Goal: Task Accomplishment & Management: Complete application form

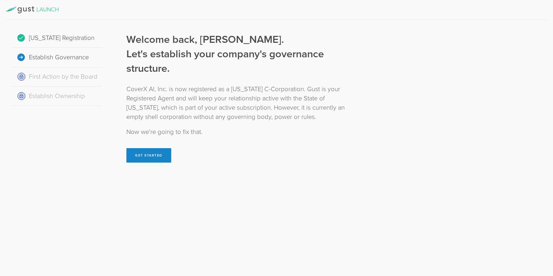
click at [270, 181] on div "[US_STATE] Registration Establish Governance First Action by the Board Establis…" at bounding box center [276, 138] width 553 height 276
click at [151, 153] on button "Get Started" at bounding box center [148, 155] width 45 height 14
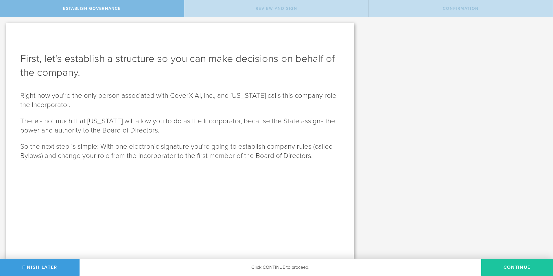
click at [510, 266] on button "Continue" at bounding box center [517, 267] width 72 height 17
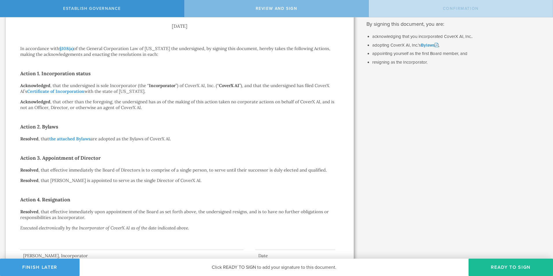
scroll to position [80, 0]
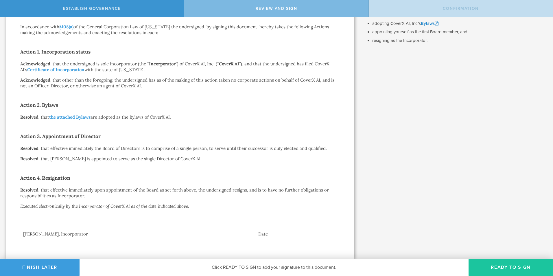
click at [498, 268] on button "Ready to Sign" at bounding box center [511, 267] width 84 height 17
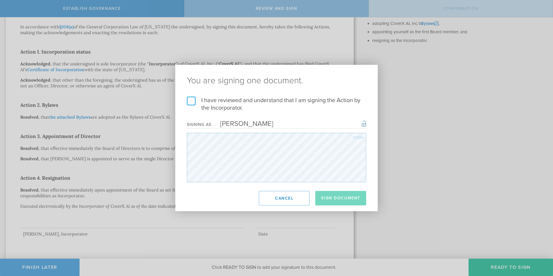
click at [192, 99] on label "I have reviewed and understand that I am signing the Action by the Incorporator." at bounding box center [276, 104] width 179 height 15
click at [0, 0] on input "I have reviewed and understand that I am signing the Action by the Incorporator." at bounding box center [0, 0] width 0 height 0
click at [341, 199] on button "Sign Document" at bounding box center [340, 198] width 51 height 14
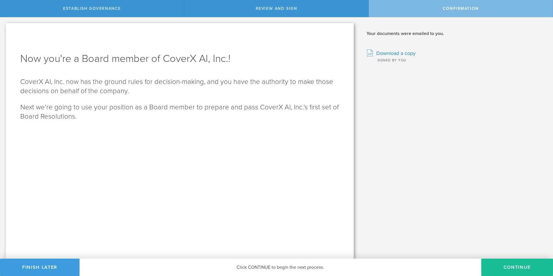
scroll to position [0, 0]
click at [518, 268] on button "Continue" at bounding box center [517, 267] width 72 height 17
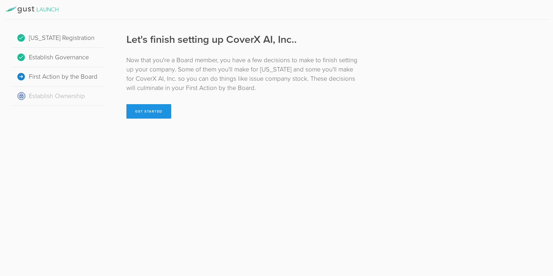
click at [151, 111] on button "Get Started" at bounding box center [148, 111] width 45 height 14
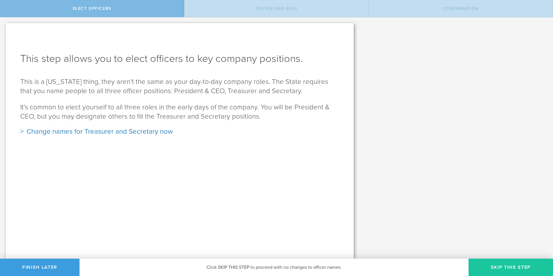
click at [500, 265] on button "Skip this step" at bounding box center [511, 267] width 84 height 17
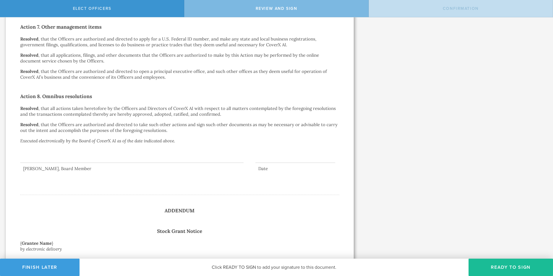
scroll to position [694, 0]
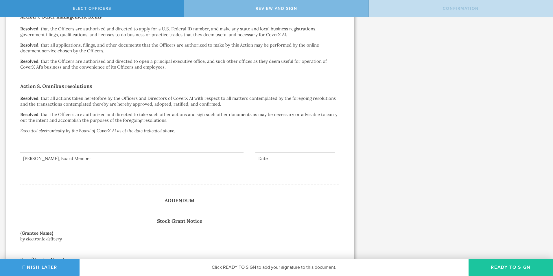
click at [510, 270] on button "Ready to Sign" at bounding box center [511, 267] width 84 height 17
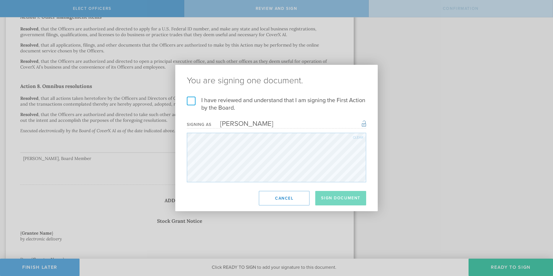
click at [196, 99] on label "I have reviewed and understand that I am signing the First Action by the Board." at bounding box center [276, 104] width 179 height 15
click at [0, 0] on input "I have reviewed and understand that I am signing the First Action by the Board." at bounding box center [0, 0] width 0 height 0
click at [343, 198] on button "Sign Document" at bounding box center [340, 198] width 51 height 14
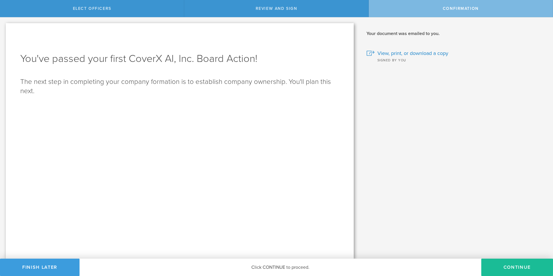
scroll to position [0, 0]
click at [516, 264] on button "Continue" at bounding box center [517, 267] width 72 height 17
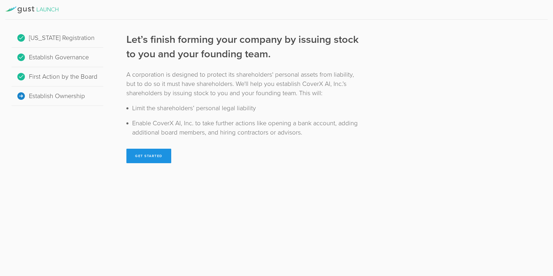
click at [155, 159] on button "Get Started" at bounding box center [148, 156] width 45 height 14
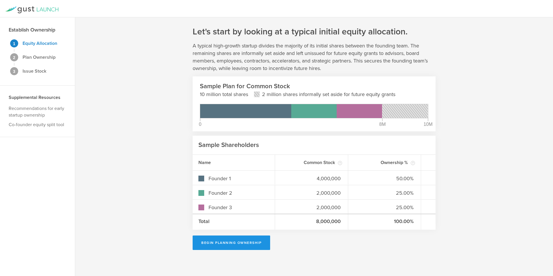
click at [229, 247] on button "Begin Planning Ownership" at bounding box center [232, 243] width 78 height 14
type input "[PERSON_NAME]"
type input "-"
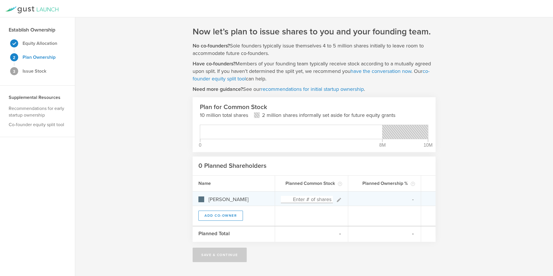
click at [318, 201] on input at bounding box center [307, 199] width 52 height 7
type input "1,000,000"
type input "100.00%"
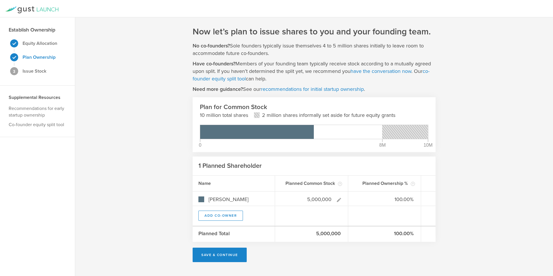
type input "5,000,000"
type gust-number-field "5000000"
click at [497, 196] on div "Now let’s plan to issue shares to you and your founding team. No co-founders? S…" at bounding box center [314, 146] width 478 height 259
click at [223, 257] on button "Save & Continue" at bounding box center [220, 255] width 54 height 14
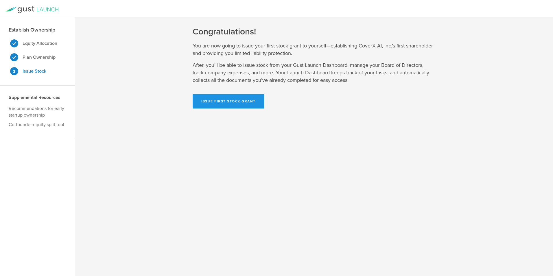
click at [250, 102] on button "Issue First Stock Grant" at bounding box center [229, 101] width 72 height 14
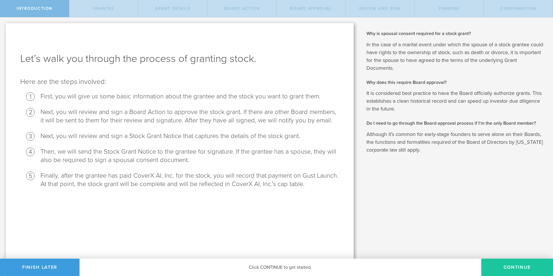
click at [517, 268] on button "Continue" at bounding box center [517, 267] width 72 height 17
radio input "true"
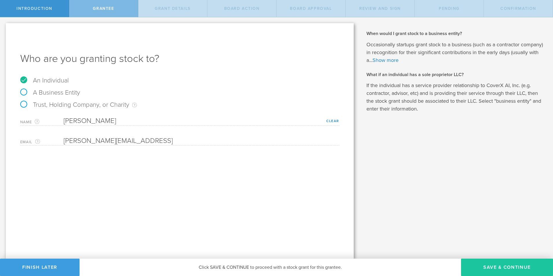
click at [502, 267] on button "Save & Continue" at bounding box center [507, 267] width 92 height 17
type input "5,000,000"
type input "48"
type input "12"
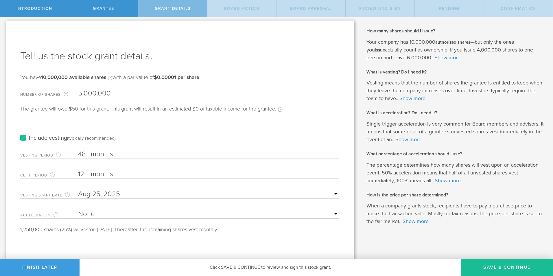
scroll to position [3, 0]
click at [98, 151] on label "months" at bounding box center [120, 154] width 58 height 10
click at [98, 151] on input "48" at bounding box center [208, 153] width 261 height 9
click at [332, 214] on select "None Single Trigger Double Trigger" at bounding box center [208, 213] width 261 height 9
select select "double"
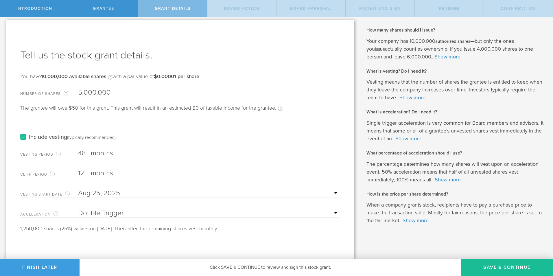
click at [78, 209] on select "None Single Trigger Double Trigger" at bounding box center [208, 213] width 261 height 9
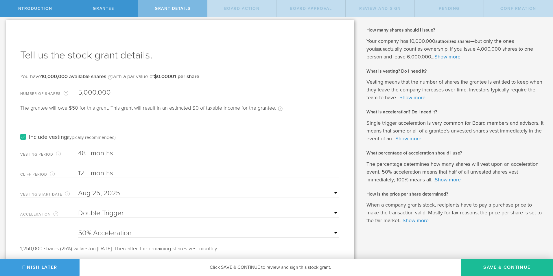
scroll to position [18, 0]
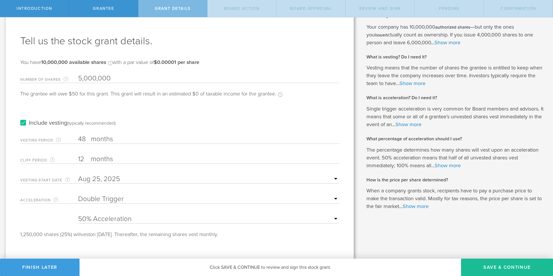
click at [331, 219] on select "25% Acceleration 50% Acceleration 75% Acceleration 100% Acceleration" at bounding box center [208, 219] width 261 height 9
select select "100"
click at [78, 215] on select "25% Acceleration 50% Acceleration 75% Acceleration 100% Acceleration" at bounding box center [208, 219] width 261 height 9
click at [84, 160] on input "12" at bounding box center [208, 159] width 261 height 9
type input "1"
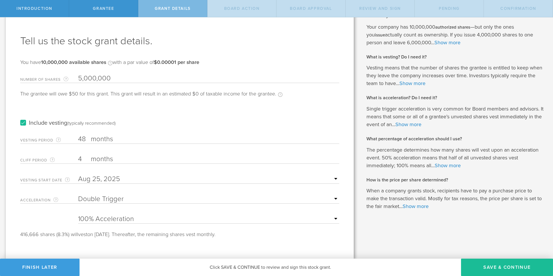
type input "4"
click at [345, 247] on div "Tell us the stock grant details. You have 10,000,000 available shares Available…" at bounding box center [180, 131] width 348 height 253
click at [84, 159] on input "4" at bounding box center [208, 159] width 261 height 9
type input "1"
click at [320, 245] on div "Tell us the stock grant details. You have 10,000,000 available shares Available…" at bounding box center [180, 131] width 348 height 253
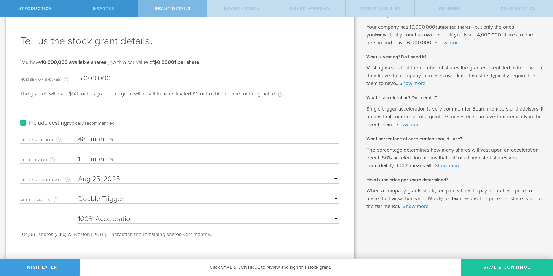
click at [497, 268] on button "Save & Continue" at bounding box center [507, 267] width 92 height 17
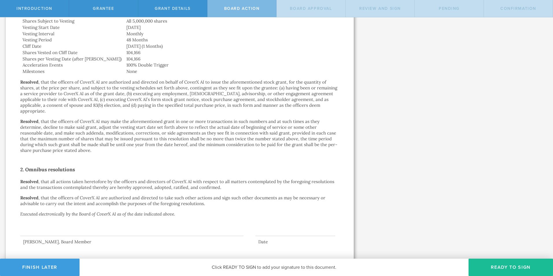
scroll to position [241, 0]
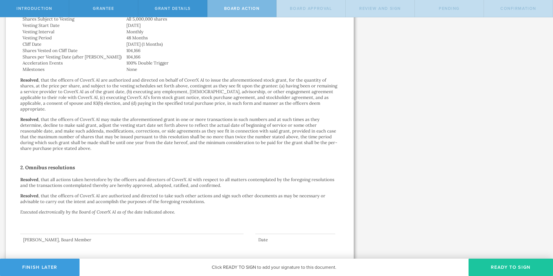
click at [502, 267] on button "Ready to Sign" at bounding box center [511, 267] width 84 height 17
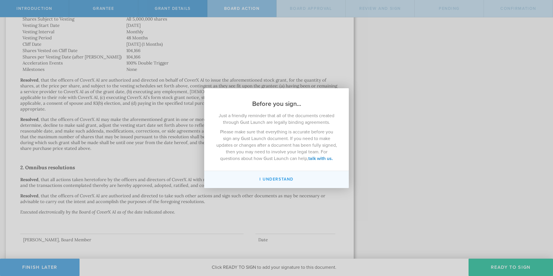
click at [275, 180] on button "I understand" at bounding box center [276, 179] width 145 height 17
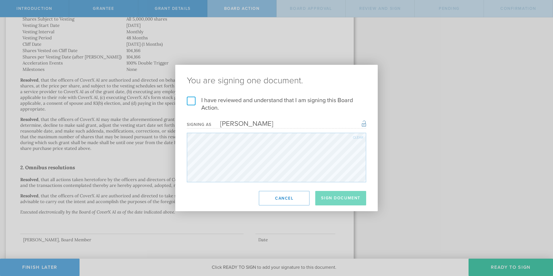
click at [191, 99] on label "I have reviewed and understand that I am signing this Board Action." at bounding box center [276, 104] width 179 height 15
click at [0, 0] on input "I have reviewed and understand that I am signing this Board Action." at bounding box center [0, 0] width 0 height 0
click at [348, 196] on button "Sign Document" at bounding box center [340, 198] width 51 height 14
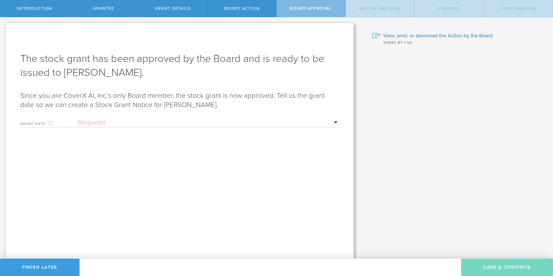
scroll to position [0, 0]
click at [335, 121] on select "Required Upon grantee's signature A specific date" at bounding box center [208, 122] width 261 height 9
select select "uponGranteeSignature"
click at [78, 118] on select "Required Upon grantee's signature A specific date" at bounding box center [208, 122] width 261 height 9
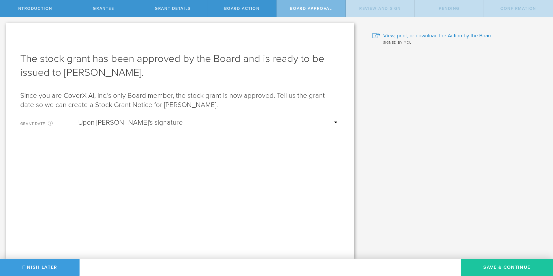
click at [506, 269] on button "Save & Continue" at bounding box center [507, 267] width 92 height 17
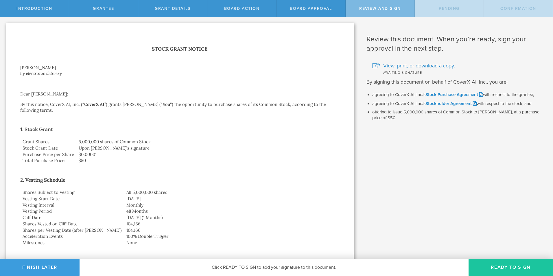
click at [502, 271] on button "Ready to Sign" at bounding box center [511, 267] width 84 height 17
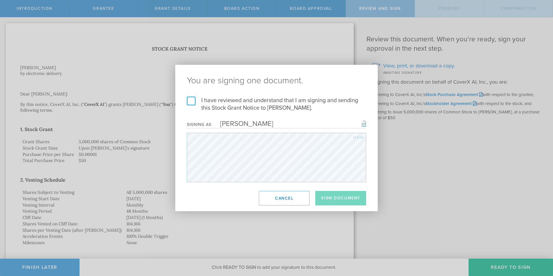
click at [194, 102] on label "I have reviewed and understand that I am signing and sending this Stock Grant N…" at bounding box center [276, 104] width 179 height 15
click at [0, 0] on input "I have reviewed and understand that I am signing and sending this Stock Grant N…" at bounding box center [0, 0] width 0 height 0
click at [342, 199] on button "Sign Document" at bounding box center [340, 198] width 51 height 14
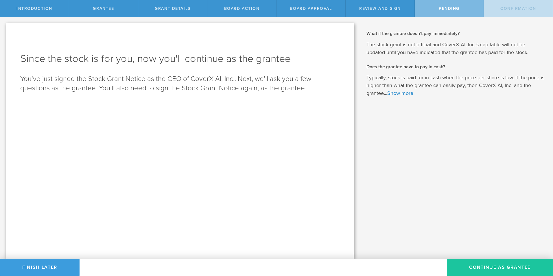
click at [497, 272] on button "Continue as Grantee" at bounding box center [500, 267] width 106 height 17
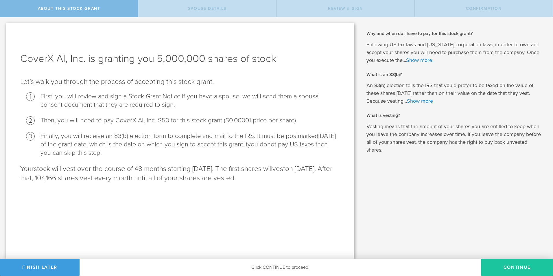
click at [514, 265] on button "CONTINUE" at bounding box center [517, 267] width 72 height 17
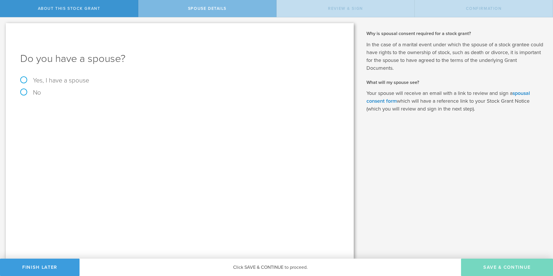
click at [25, 81] on label "Yes, I have a spouse" at bounding box center [179, 80] width 319 height 6
click at [4, 27] on input "Yes, I have a spouse" at bounding box center [2, 21] width 4 height 9
radio input "true"
click at [87, 128] on input "text" at bounding box center [200, 127] width 273 height 9
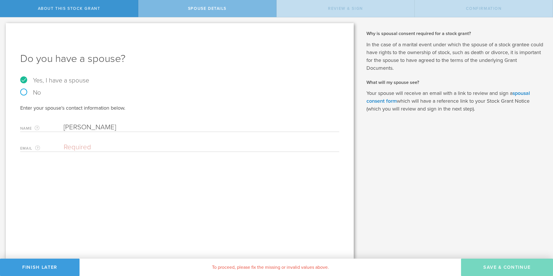
click at [89, 184] on div "Do you have a spouse? Yes, I have a spouse No Enter your spouse's contact infor…" at bounding box center [180, 141] width 348 height 236
click at [92, 125] on input "Jennifer" at bounding box center [200, 127] width 273 height 9
type input "Jennifer Chase"
click at [88, 146] on input "email" at bounding box center [200, 147] width 273 height 9
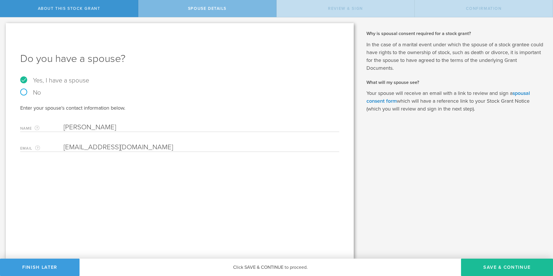
type input "jichase1@gmail.com"
click at [128, 190] on div "Do you have a spouse? Yes, I have a spouse No Enter your spouse's contact infor…" at bounding box center [180, 141] width 348 height 236
drag, startPoint x: 136, startPoint y: 146, endPoint x: 63, endPoint y: 143, distance: 73.0
click at [63, 143] on div "Email The email address of your spouse. jichase1@gmail.com Please enter a valid…" at bounding box center [179, 146] width 319 height 12
type input "jichase1@gmail.com"
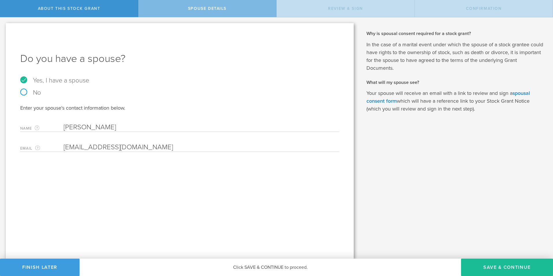
click at [160, 183] on div "Do you have a spouse? Yes, I have a spouse No Enter your spouse's contact infor…" at bounding box center [180, 141] width 348 height 236
drag, startPoint x: 127, startPoint y: 147, endPoint x: 32, endPoint y: 146, distance: 95.5
click at [32, 146] on div "Email The email address of your spouse. jichase1@gmail.com Please enter a valid…" at bounding box center [179, 146] width 319 height 12
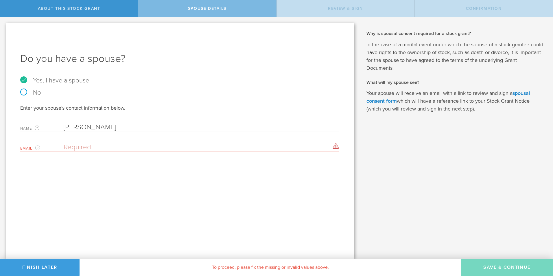
click at [78, 143] on div "Email The email address of your spouse. Please enter a valid email address." at bounding box center [179, 146] width 319 height 12
click at [78, 149] on input "email" at bounding box center [200, 147] width 273 height 9
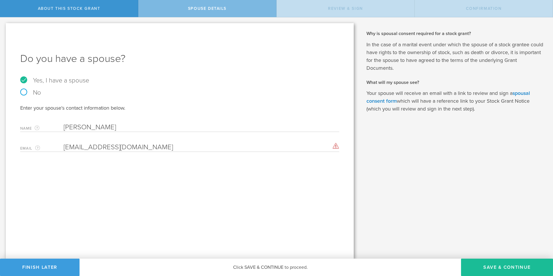
type input "[EMAIL_ADDRESS][DOMAIN_NAME]"
drag, startPoint x: 124, startPoint y: 148, endPoint x: 45, endPoint y: 147, distance: 79.0
click at [45, 147] on div "Email The email address of your spouse. jichase1@gmail.com Please enter a valid…" at bounding box center [179, 146] width 319 height 12
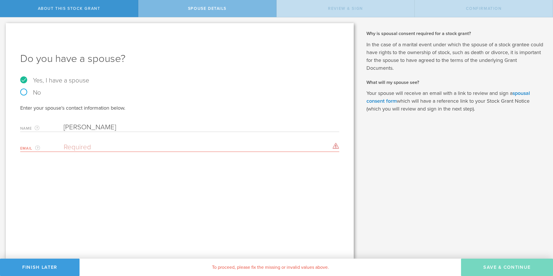
click at [93, 149] on input "email" at bounding box center [200, 147] width 273 height 9
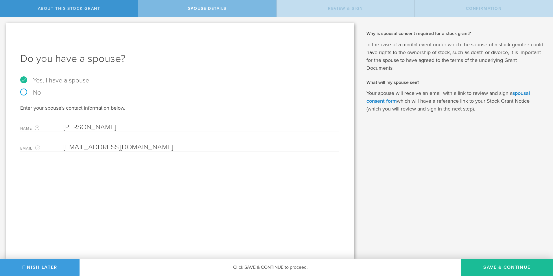
type input "jennie9487@gmail.com"
click at [185, 219] on div "Do you have a spouse? Yes, I have a spouse No Enter your spouse's contact infor…" at bounding box center [180, 141] width 348 height 236
click at [512, 269] on button "Save & Continue" at bounding box center [507, 267] width 92 height 17
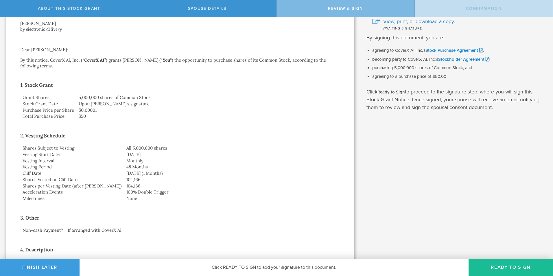
scroll to position [58, 0]
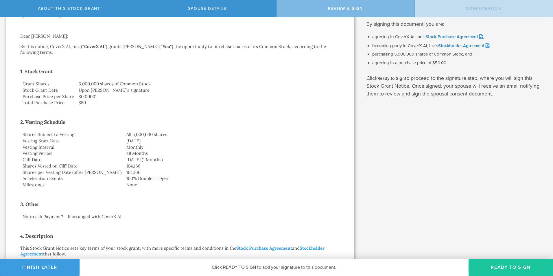
click at [502, 265] on button "Ready to Sign" at bounding box center [511, 267] width 84 height 17
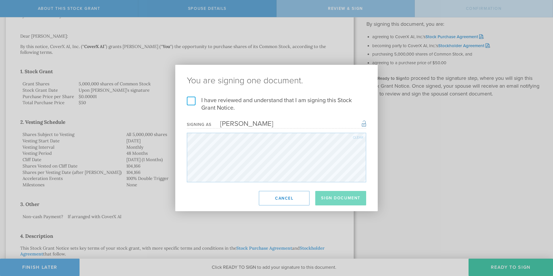
click at [192, 101] on label "I have reviewed and understand that I am signing this Stock Grant Notice." at bounding box center [276, 104] width 179 height 15
click at [0, 0] on input "I have reviewed and understand that I am signing this Stock Grant Notice." at bounding box center [0, 0] width 0 height 0
click at [343, 200] on button "Sign Document" at bounding box center [340, 198] width 51 height 14
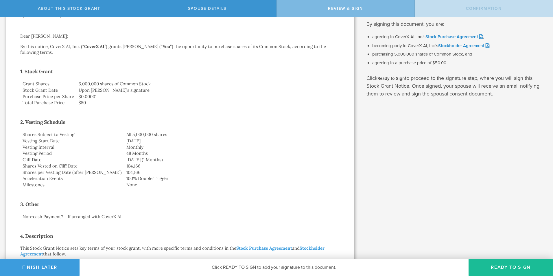
scroll to position [0, 0]
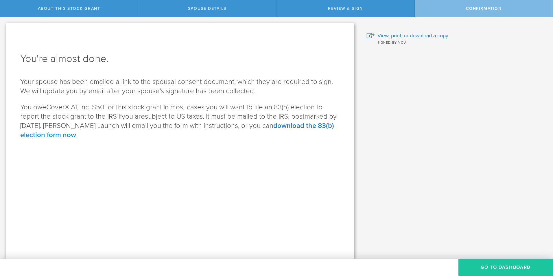
click at [494, 269] on button "Go to Dashboard" at bounding box center [506, 267] width 95 height 17
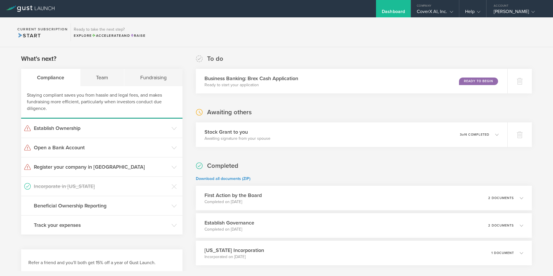
click at [374, 170] on div "Completed Download all documents (ZIP) First Action by the Board Completed on A…" at bounding box center [364, 213] width 336 height 104
click at [174, 128] on icon at bounding box center [174, 128] width 5 height 5
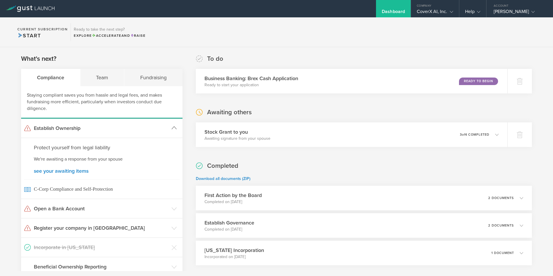
click at [172, 129] on icon at bounding box center [174, 127] width 5 height 5
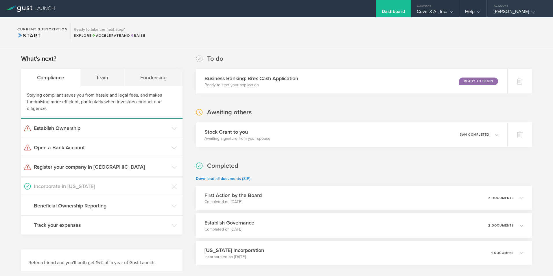
click at [531, 10] on icon at bounding box center [532, 11] width 3 height 3
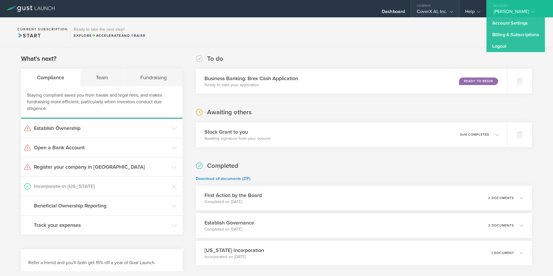
click at [449, 12] on gust-icon at bounding box center [451, 12] width 6 height 6
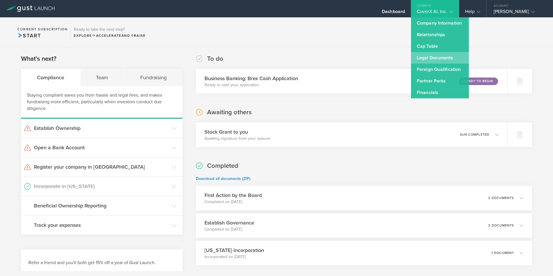
click at [435, 60] on link "Legal Documents" at bounding box center [440, 58] width 58 height 12
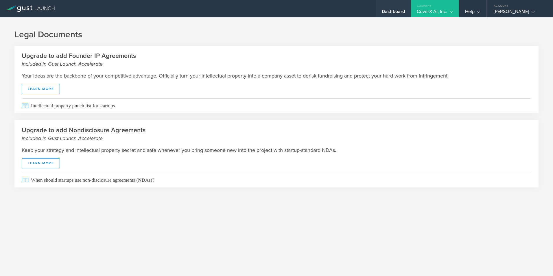
click at [396, 11] on div "Dashboard" at bounding box center [393, 13] width 23 height 9
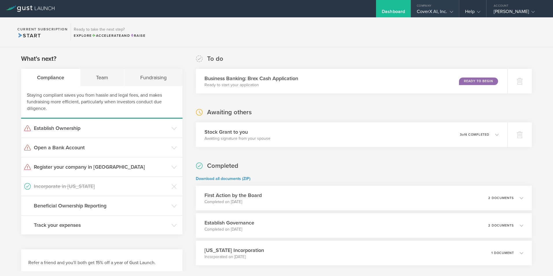
click at [453, 13] on icon at bounding box center [451, 11] width 3 height 3
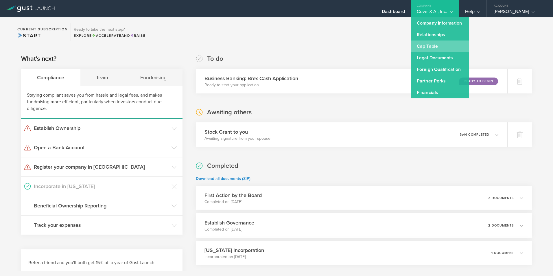
click at [424, 46] on link "Cap Table" at bounding box center [440, 47] width 58 height 12
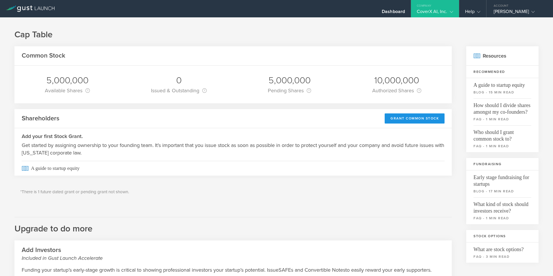
click at [416, 117] on div "Grant Common Stock" at bounding box center [415, 118] width 60 height 10
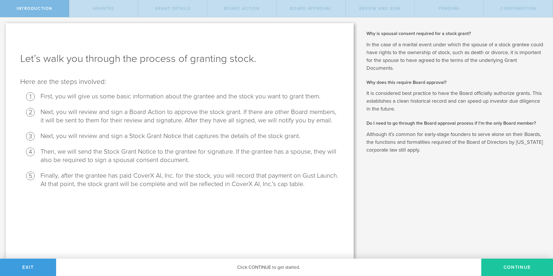
click at [501, 264] on button "Continue" at bounding box center [517, 267] width 72 height 17
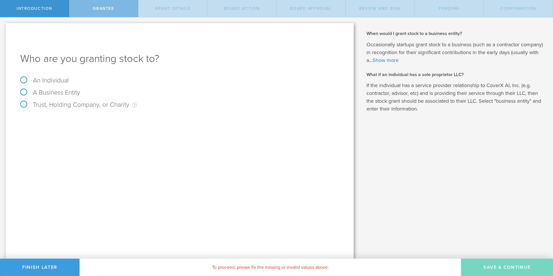
click at [23, 91] on label "A Business Entity" at bounding box center [50, 93] width 60 height 8
click at [4, 27] on input "A Business Entity" at bounding box center [2, 21] width 4 height 9
radio input "true"
click at [78, 122] on input "text" at bounding box center [202, 121] width 276 height 9
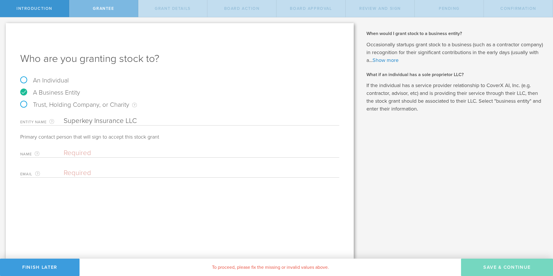
type input "Superkey Insurance LLC"
click at [166, 220] on div "Who are you granting stock to? An Individual A Business Entity Trust, Holding C…" at bounding box center [180, 141] width 348 height 236
click at [85, 152] on input "text" at bounding box center [200, 153] width 273 height 9
click at [83, 153] on input "Mi" at bounding box center [200, 153] width 273 height 9
type input "[PERSON_NAME]"
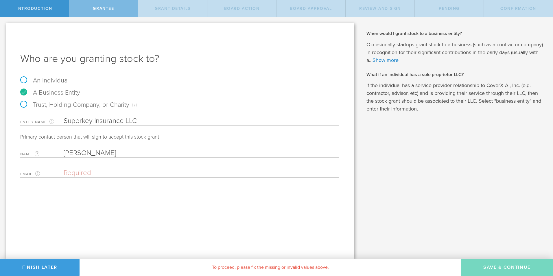
click at [126, 203] on div "Who are you granting stock to? An Individual A Business Entity Trust, Holding C…" at bounding box center [180, 141] width 348 height 236
click at [75, 153] on input "[PERSON_NAME]" at bounding box center [200, 153] width 273 height 9
click at [84, 213] on div "Who are you granting stock to? An Individual A Business Entity Trust, Holding C…" at bounding box center [180, 141] width 348 height 236
click at [89, 173] on input "email" at bounding box center [200, 173] width 273 height 9
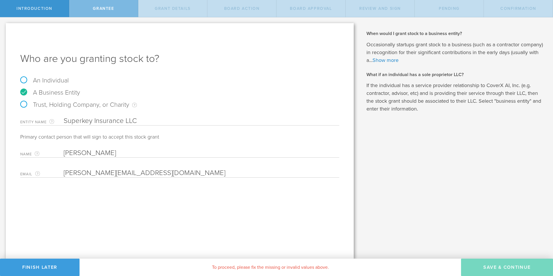
type input "jichase1@gmail.com"
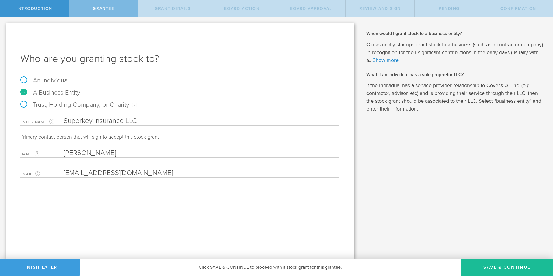
click at [239, 220] on div "Who are you granting stock to? An Individual A Business Entity Trust, Holding C…" at bounding box center [180, 141] width 348 height 236
click at [125, 172] on input "jichase1@gmail.com" at bounding box center [200, 173] width 273 height 9
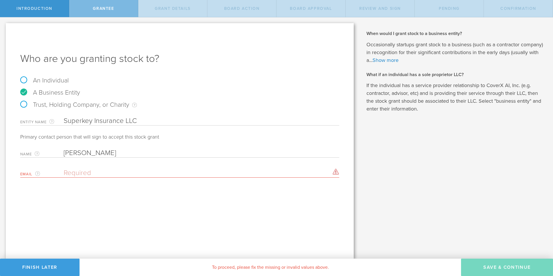
click at [100, 174] on input "email" at bounding box center [200, 173] width 273 height 9
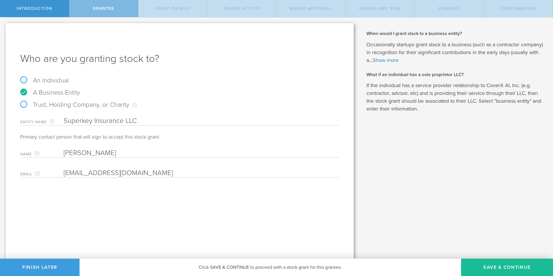
click at [110, 173] on input "jichase1@gmail.com" at bounding box center [200, 173] width 273 height 9
paste input "michael@superkey"
type input "michael@superkey.com"
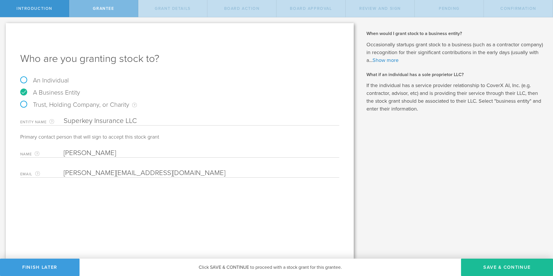
click at [200, 216] on div "Who are you granting stock to? An Individual A Business Entity Trust, Holding C…" at bounding box center [180, 141] width 348 height 236
click at [505, 268] on button "Save & Continue" at bounding box center [507, 267] width 92 height 17
type input "48"
type input "12"
select select "none"
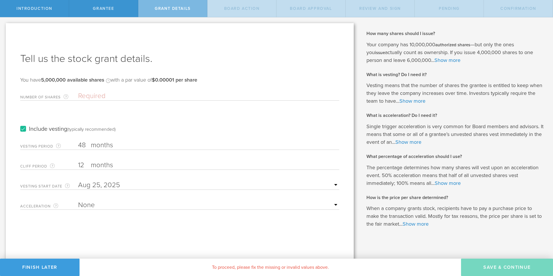
click at [86, 146] on input "48" at bounding box center [208, 145] width 261 height 9
drag, startPoint x: 90, startPoint y: 145, endPoint x: 76, endPoint y: 146, distance: 14.2
click at [76, 146] on div "Vesting Period The total number of months until vesting is complete. 48 months …" at bounding box center [179, 144] width 319 height 12
click at [144, 232] on div "Tell us the stock grant details. You have 5,000,000 available shares Available …" at bounding box center [180, 142] width 348 height 239
drag, startPoint x: 84, startPoint y: 144, endPoint x: 79, endPoint y: 144, distance: 5.2
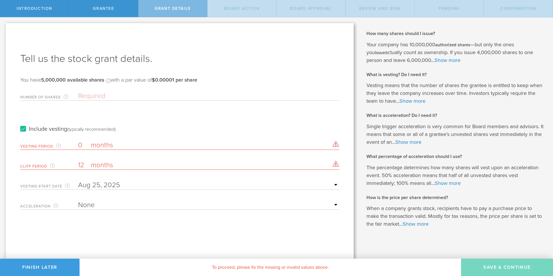
click at [79, 144] on input "0" at bounding box center [208, 145] width 261 height 9
type input "1"
click at [174, 233] on div "Tell us the stock grant details. You have 5,000,000 available shares Available …" at bounding box center [180, 142] width 348 height 239
drag, startPoint x: 85, startPoint y: 163, endPoint x: 75, endPoint y: 163, distance: 10.5
click at [75, 163] on div "Cliff Period The initial waiting period before the first set of shares vests. T…" at bounding box center [179, 164] width 319 height 12
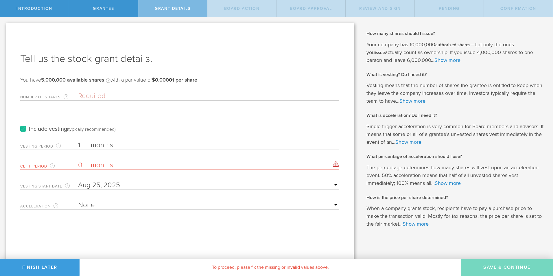
click at [156, 232] on div "Tell us the stock grant details. You have 5,000,000 available shares Available …" at bounding box center [180, 142] width 348 height 239
click at [85, 165] on input "0" at bounding box center [208, 165] width 261 height 9
drag, startPoint x: 86, startPoint y: 165, endPoint x: 71, endPoint y: 163, distance: 14.9
click at [71, 163] on div "Cliff Period The initial waiting period before the first set of shares vests. T…" at bounding box center [179, 164] width 319 height 12
type input "1"
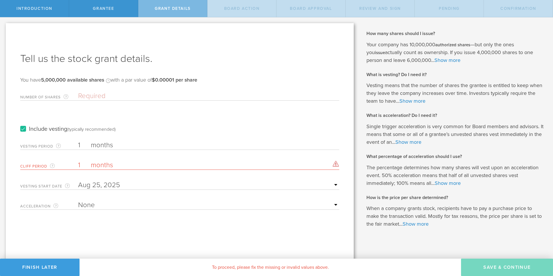
click at [208, 227] on div "Tell us the stock grant details. You have 5,000,000 available shares Available …" at bounding box center [180, 142] width 348 height 239
click at [244, 236] on div "Tell us the stock grant details. You have 5,000,000 available shares Available …" at bounding box center [180, 142] width 348 height 239
click at [131, 231] on div "Tell us the stock grant details. You have 5,000,000 available shares Available …" at bounding box center [180, 142] width 348 height 239
drag, startPoint x: 82, startPoint y: 148, endPoint x: 70, endPoint y: 147, distance: 11.9
click at [70, 147] on div "Vesting Period The total number of months until vesting is complete. 1 months T…" at bounding box center [179, 144] width 319 height 12
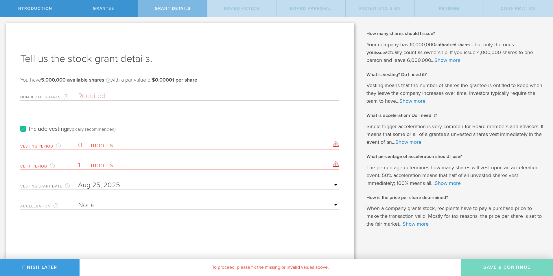
type input "0"
click at [185, 237] on div "Tell us the stock grant details. You have 5,000,000 available shares Available …" at bounding box center [180, 142] width 348 height 239
click at [24, 128] on label "Include vesting (typically recommended)" at bounding box center [67, 129] width 95 height 6
click at [0, 0] on input "Include vesting (typically recommended)" at bounding box center [0, 0] width 0 height 0
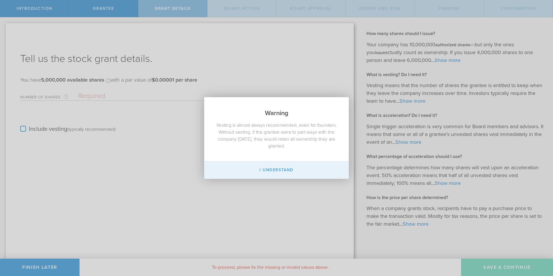
click at [276, 172] on button "I Understand" at bounding box center [276, 169] width 145 height 17
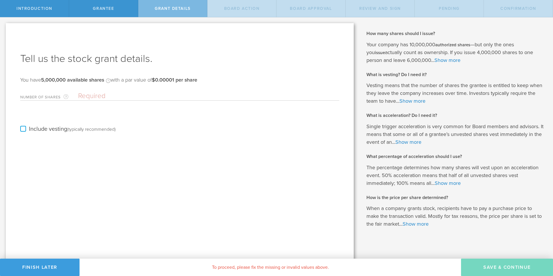
click at [208, 179] on div "Tell us the stock grant details. You have 5,000,000 available shares Available …" at bounding box center [180, 142] width 348 height 239
click at [94, 97] on input "Number of Shares The total amount of stock the company is granting to this reci…" at bounding box center [208, 96] width 261 height 9
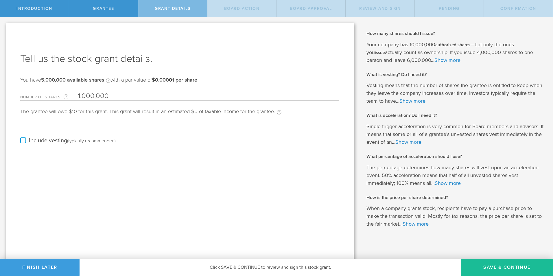
type input "1,000,000"
click at [168, 189] on div "Tell us the stock grant details. You have 5,000,000 available shares Available …" at bounding box center [180, 142] width 348 height 239
click at [503, 268] on button "Save & Continue" at bounding box center [507, 267] width 92 height 17
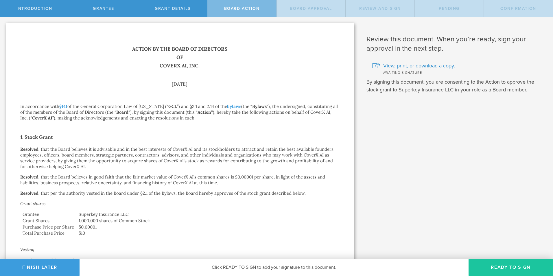
click at [505, 268] on button "Ready to Sign" at bounding box center [511, 267] width 84 height 17
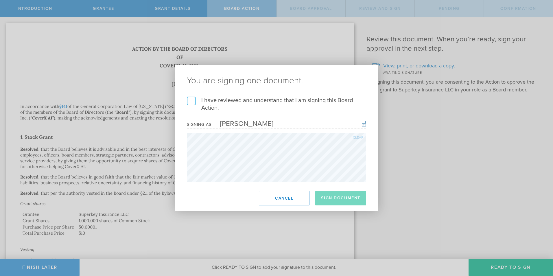
click at [193, 103] on label "I have reviewed and understand that I am signing this Board Action." at bounding box center [276, 104] width 179 height 15
click at [0, 0] on input "I have reviewed and understand that I am signing this Board Action." at bounding box center [0, 0] width 0 height 0
click at [337, 198] on button "Sign Document" at bounding box center [340, 198] width 51 height 14
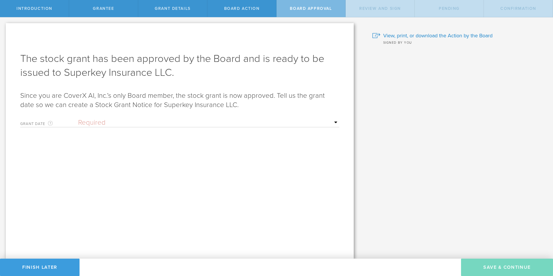
click at [336, 122] on select "Required Upon grantee's signature A specific date" at bounding box center [208, 122] width 261 height 9
select select "uponGranteeSignature"
click at [78, 118] on select "Required Upon grantee's signature A specific date" at bounding box center [208, 122] width 261 height 9
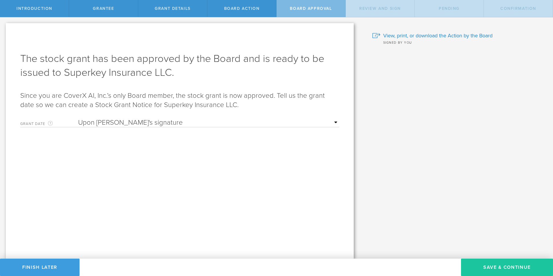
click at [498, 269] on button "Save & Continue" at bounding box center [507, 267] width 92 height 17
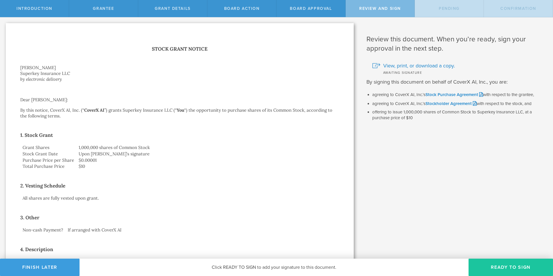
click at [505, 267] on button "Ready to Sign" at bounding box center [511, 267] width 84 height 17
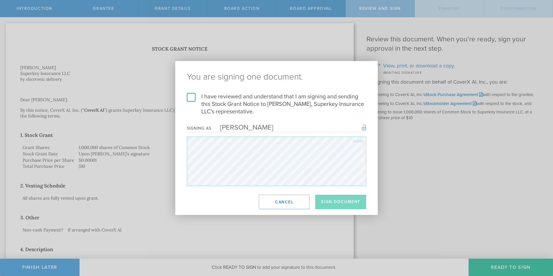
click at [194, 102] on label "I have reviewed and understand that I am signing and sending this Stock Grant N…" at bounding box center [276, 104] width 179 height 23
click at [0, 0] on input "I have reviewed and understand that I am signing and sending this Stock Grant N…" at bounding box center [0, 0] width 0 height 0
click at [339, 200] on button "Sign Document" at bounding box center [340, 202] width 51 height 14
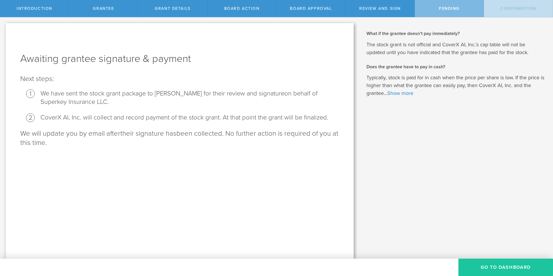
click at [502, 271] on button "Go To Dashboard" at bounding box center [506, 267] width 95 height 17
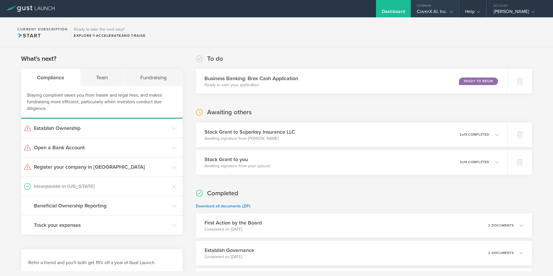
click at [453, 9] on div "CoverX AI, Inc." at bounding box center [435, 13] width 36 height 9
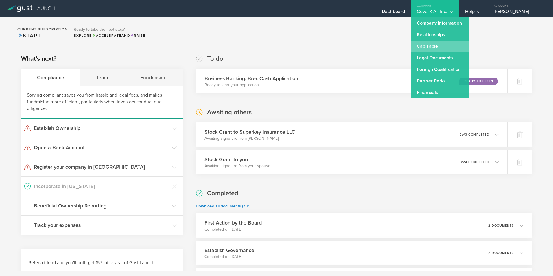
click at [433, 47] on link "Cap Table" at bounding box center [440, 47] width 58 height 12
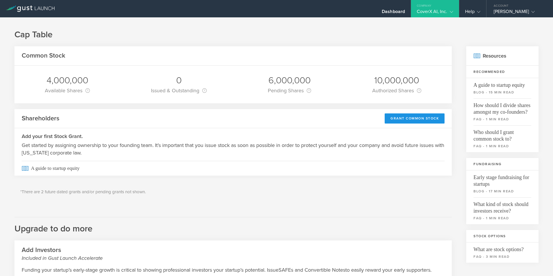
click at [413, 117] on div "Grant Common Stock" at bounding box center [415, 118] width 60 height 10
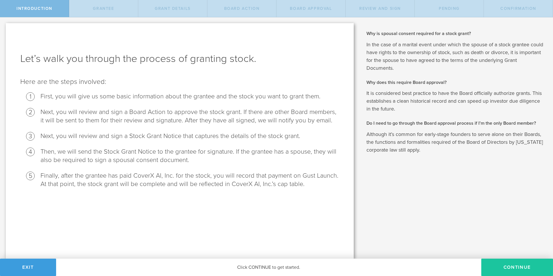
click at [520, 268] on button "Continue" at bounding box center [517, 267] width 72 height 17
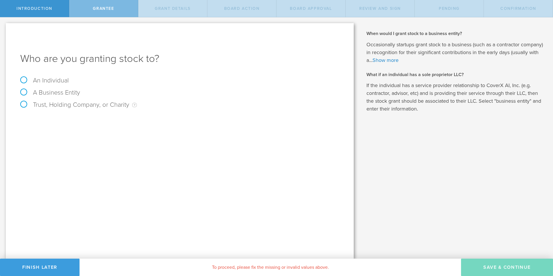
click at [27, 80] on label "An Individual" at bounding box center [44, 81] width 49 height 8
click at [4, 27] on input "An Individual" at bounding box center [2, 21] width 4 height 9
radio input "true"
click at [79, 120] on input "text" at bounding box center [202, 121] width 276 height 9
type input "[PERSON_NAME]"
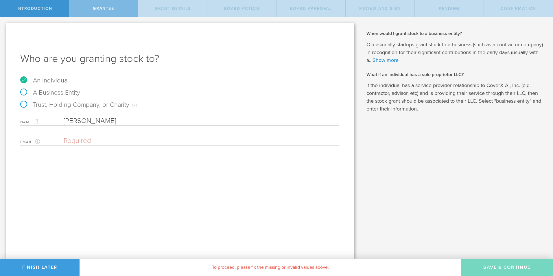
click at [93, 170] on div "Who are you granting stock to? An Individual A Business Entity Trust, Holding C…" at bounding box center [180, 141] width 348 height 236
click at [82, 143] on input "email" at bounding box center [200, 141] width 273 height 9
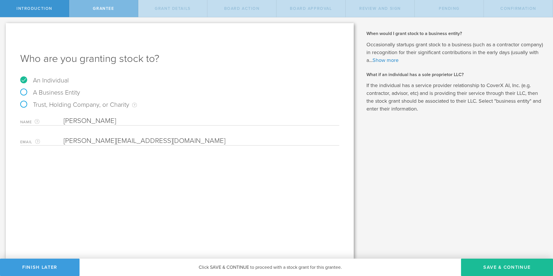
type input "[PERSON_NAME][EMAIL_ADDRESS][DOMAIN_NAME]"
click at [151, 185] on div "Who are you granting stock to? An Individual A Business Entity Trust, Holding C…" at bounding box center [180, 141] width 348 height 236
click at [503, 266] on button "Save & Continue" at bounding box center [507, 267] width 92 height 17
type input "48"
type input "12"
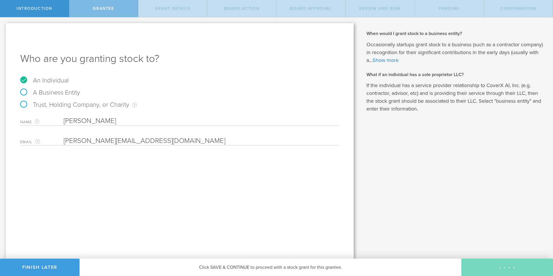
select select "none"
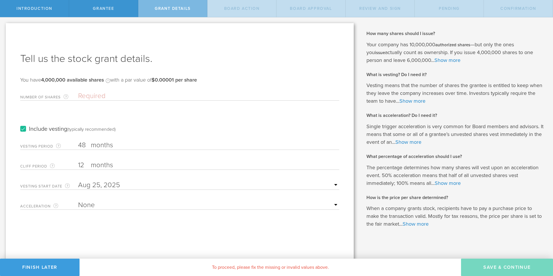
click at [96, 97] on input "Number of Shares The total amount of stock the company is granting to this reci…" at bounding box center [208, 96] width 261 height 9
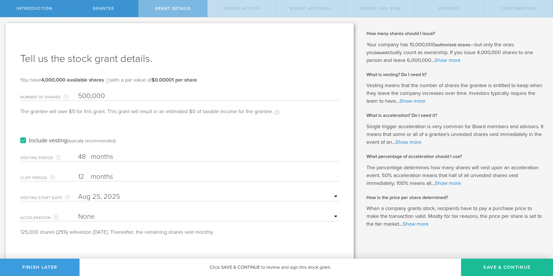
type input "500,000"
click at [192, 139] on div "Include vesting (typically recommended)" at bounding box center [179, 134] width 319 height 29
click at [86, 157] on input "48" at bounding box center [208, 156] width 261 height 9
drag, startPoint x: 86, startPoint y: 178, endPoint x: 75, endPoint y: 177, distance: 11.3
click at [75, 177] on div "Cliff Period The initial waiting period before the first set of shares vests. T…" at bounding box center [179, 176] width 319 height 12
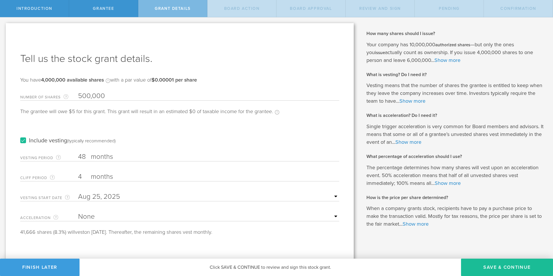
type input "4"
drag, startPoint x: 88, startPoint y: 156, endPoint x: 78, endPoint y: 156, distance: 9.8
click at [78, 156] on input "48" at bounding box center [208, 156] width 261 height 9
type input "6"
click at [132, 145] on div "Include vesting (typically recommended)" at bounding box center [179, 134] width 319 height 29
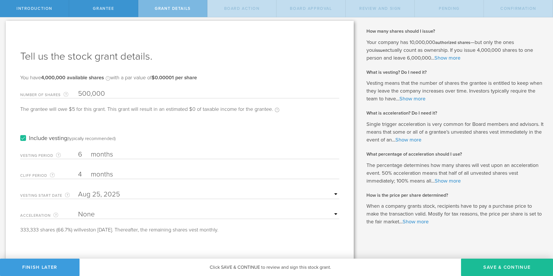
scroll to position [3, 0]
click at [333, 214] on select "None Single Trigger Double Trigger" at bounding box center [208, 213] width 261 height 9
click at [502, 269] on button "Save & Continue" at bounding box center [507, 267] width 92 height 17
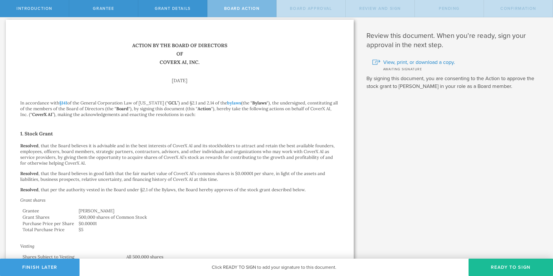
scroll to position [0, 0]
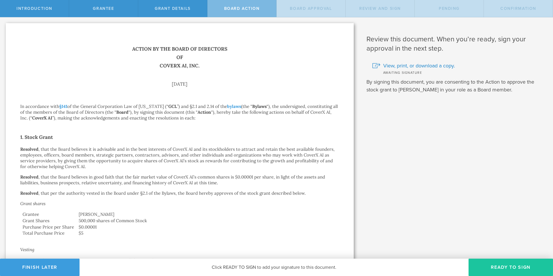
click at [521, 268] on button "Ready to Sign" at bounding box center [511, 267] width 84 height 17
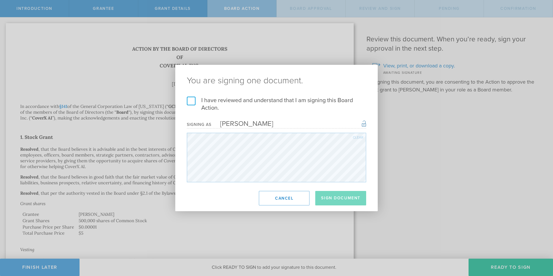
click at [194, 101] on label "I have reviewed and understand that I am signing this Board Action." at bounding box center [276, 104] width 179 height 15
click at [0, 0] on input "I have reviewed and understand that I am signing this Board Action." at bounding box center [0, 0] width 0 height 0
click at [344, 196] on button "Sign Document" at bounding box center [340, 198] width 51 height 14
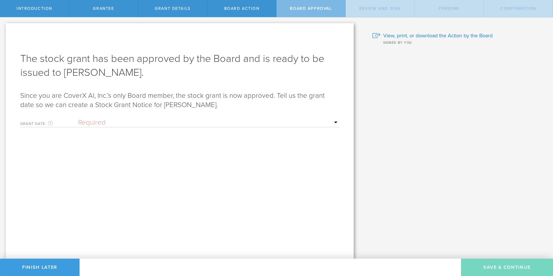
click at [336, 123] on select "Required Upon grantee's signature A specific date" at bounding box center [208, 122] width 261 height 9
select select "uponGranteeSignature"
click at [78, 118] on select "Required Upon grantee's signature A specific date" at bounding box center [208, 122] width 261 height 9
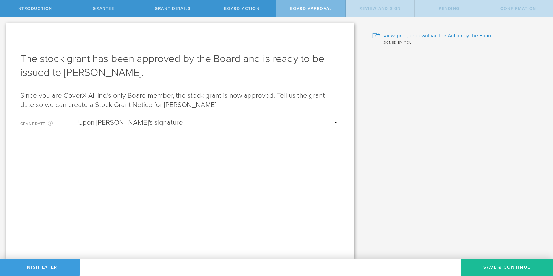
click at [264, 172] on form "Grant Date This is the date on which the recipient is granted the stock. This d…" at bounding box center [179, 154] width 319 height 78
click at [514, 267] on button "Save & Continue" at bounding box center [507, 267] width 92 height 17
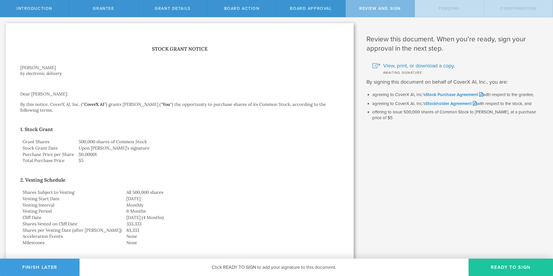
click at [503, 267] on button "Ready to Sign" at bounding box center [511, 267] width 84 height 17
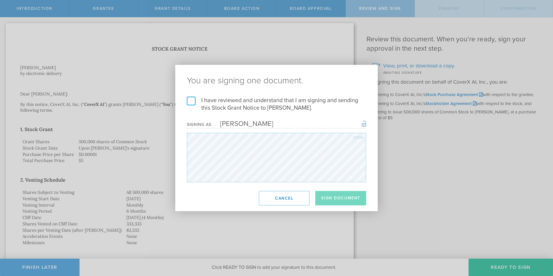
click at [192, 102] on label "I have reviewed and understand that I am signing and sending this Stock Grant N…" at bounding box center [276, 104] width 179 height 15
click at [0, 0] on input "I have reviewed and understand that I am signing and sending this Stock Grant N…" at bounding box center [0, 0] width 0 height 0
click at [348, 199] on button "Sign Document" at bounding box center [340, 198] width 51 height 14
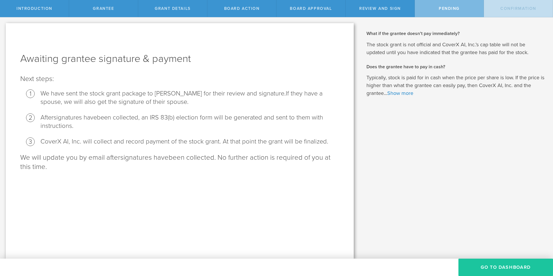
click at [499, 268] on button "Go To Dashboard" at bounding box center [506, 267] width 95 height 17
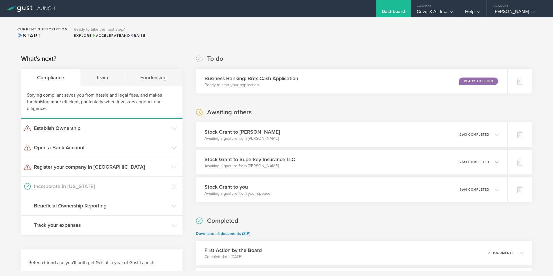
click at [370, 49] on div "What's next? Compliance Team Fundraising Staying compliant saves you from hassl…" at bounding box center [276, 201] width 553 height 309
click at [465, 53] on div "What's next? Compliance Team Fundraising Staying compliant saves you from hassl…" at bounding box center [276, 201] width 553 height 309
click at [172, 128] on icon at bounding box center [174, 128] width 5 height 5
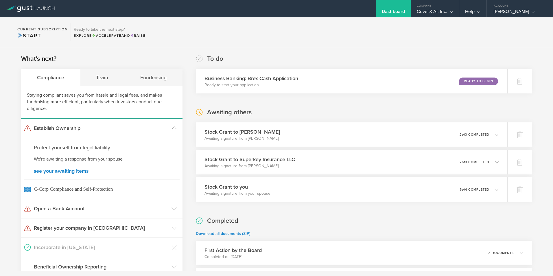
click at [174, 127] on icon at bounding box center [174, 127] width 5 height 5
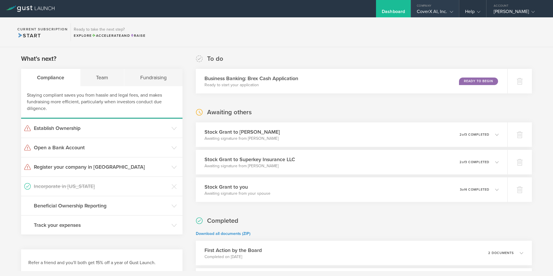
click at [455, 9] on div "CoverX AI, Inc." at bounding box center [435, 13] width 48 height 9
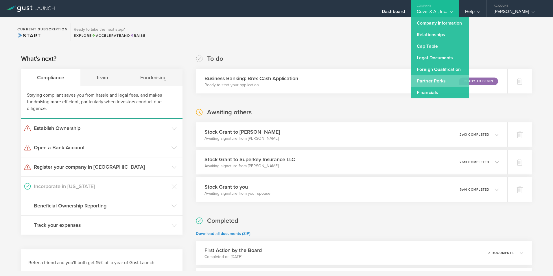
click at [437, 80] on link "Partner Perks" at bounding box center [440, 81] width 58 height 12
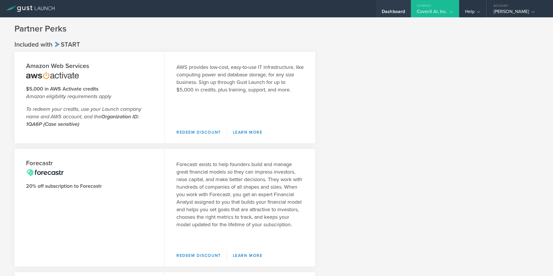
click at [401, 13] on div "Dashboard" at bounding box center [393, 13] width 23 height 9
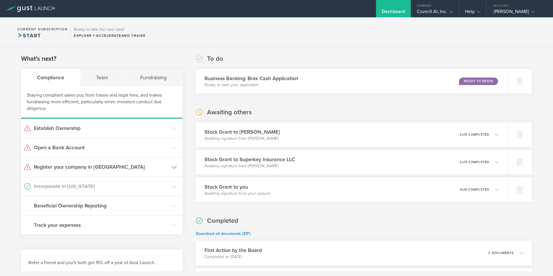
click at [174, 167] on icon at bounding box center [174, 167] width 5 height 5
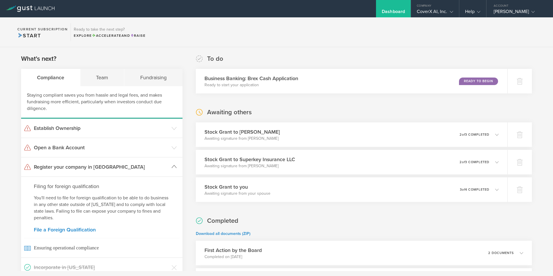
click at [174, 167] on icon at bounding box center [174, 166] width 5 height 5
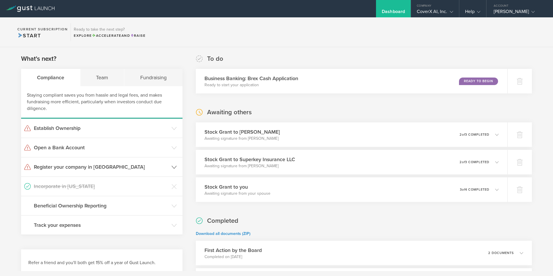
click at [174, 167] on icon at bounding box center [174, 167] width 5 height 5
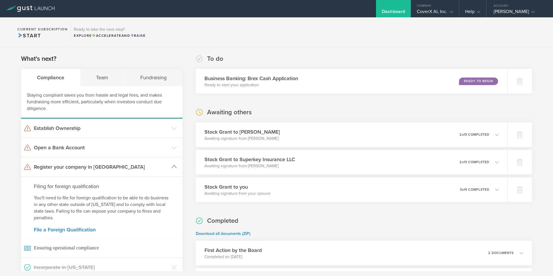
click at [173, 167] on icon at bounding box center [174, 166] width 5 height 5
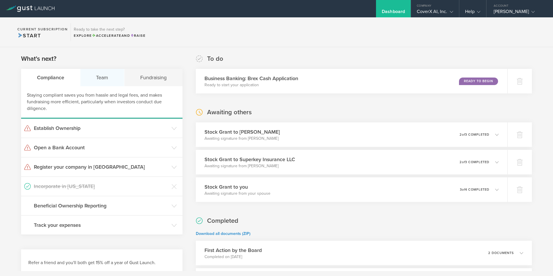
click at [100, 75] on div "Team" at bounding box center [102, 77] width 44 height 17
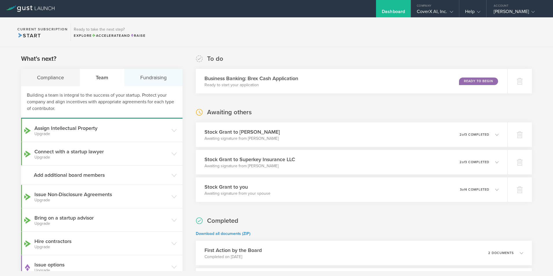
click at [148, 80] on div "Fundraising" at bounding box center [153, 77] width 58 height 17
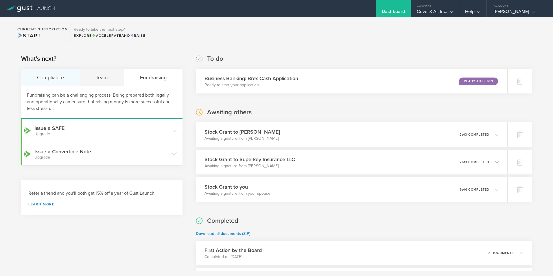
click at [64, 76] on div "Compliance" at bounding box center [50, 77] width 59 height 17
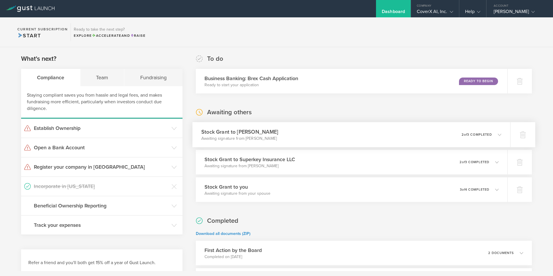
click at [498, 134] on polyline at bounding box center [499, 135] width 3 height 2
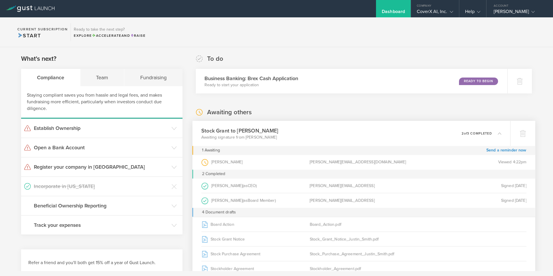
click at [498, 134] on icon at bounding box center [499, 133] width 3 height 3
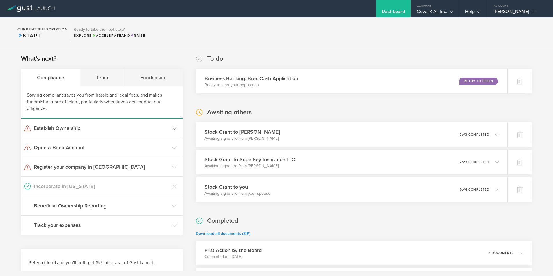
click at [174, 129] on icon at bounding box center [174, 128] width 5 height 5
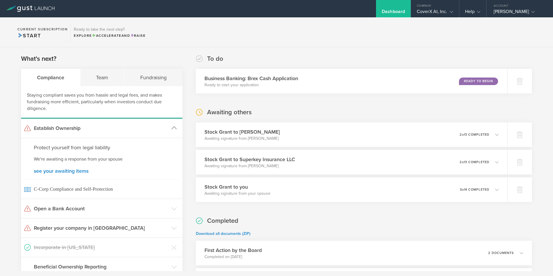
click at [174, 129] on polyline at bounding box center [174, 128] width 5 height 3
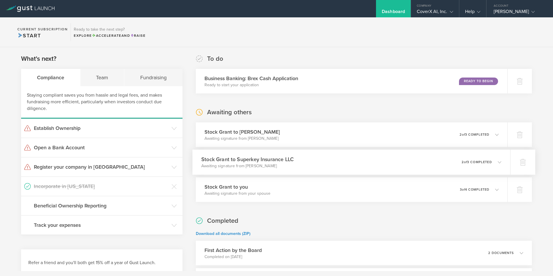
click at [498, 162] on icon at bounding box center [499, 161] width 3 height 3
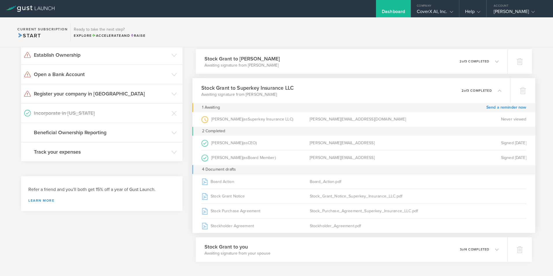
scroll to position [87, 0]
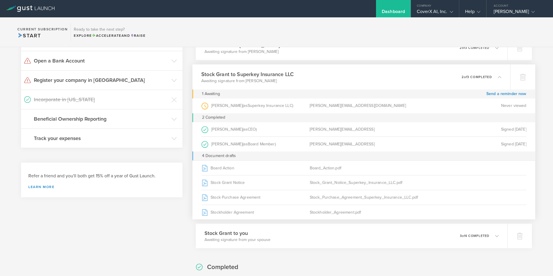
click at [493, 76] on icon at bounding box center [497, 76] width 10 height 5
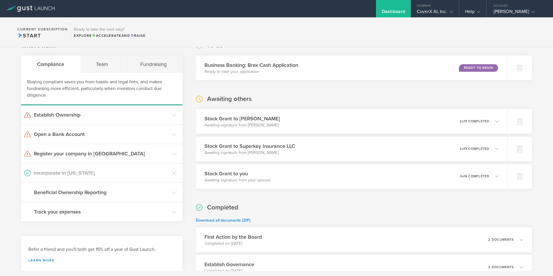
scroll to position [0, 0]
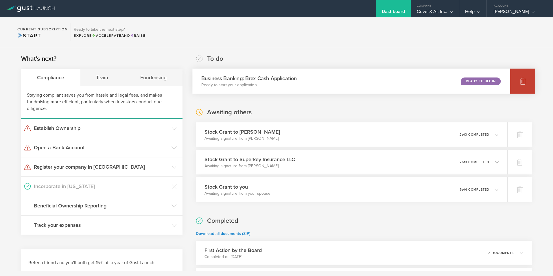
click at [520, 79] on icon at bounding box center [523, 81] width 6 height 5
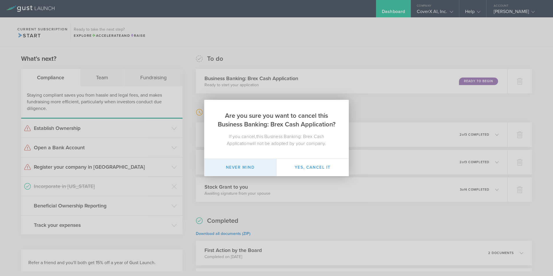
click at [250, 167] on button "Never mind" at bounding box center [240, 167] width 72 height 17
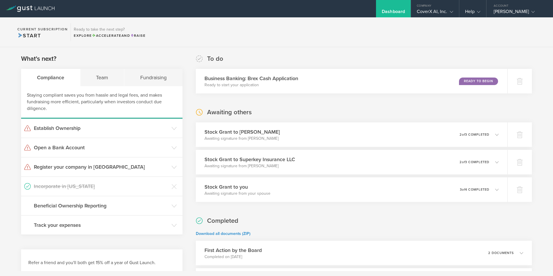
click at [538, 87] on div "What's next? Compliance Team Fundraising Staying compliant saves you from hassl…" at bounding box center [276, 201] width 553 height 309
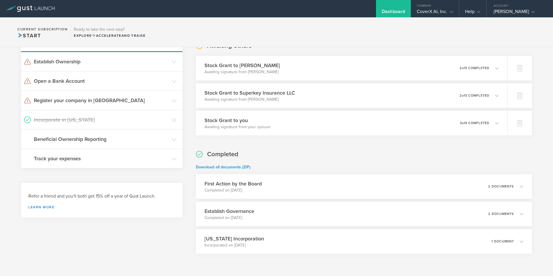
scroll to position [85, 0]
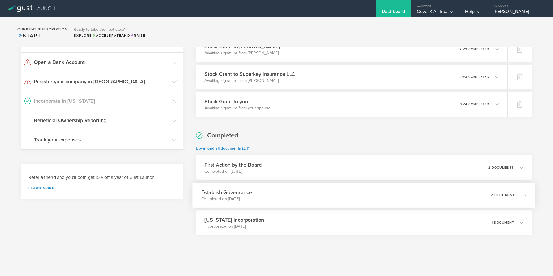
click at [517, 196] on icon at bounding box center [522, 194] width 10 height 5
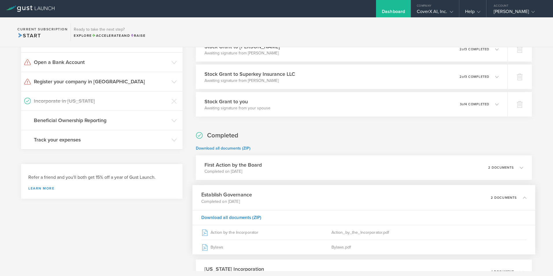
click at [523, 196] on icon at bounding box center [524, 197] width 3 height 3
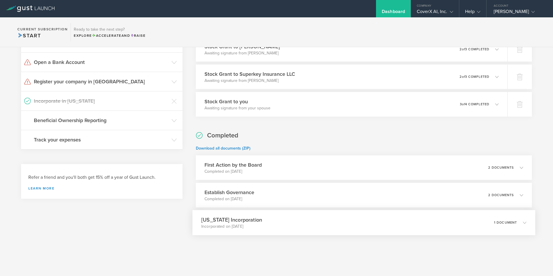
click at [518, 222] on icon at bounding box center [522, 222] width 10 height 5
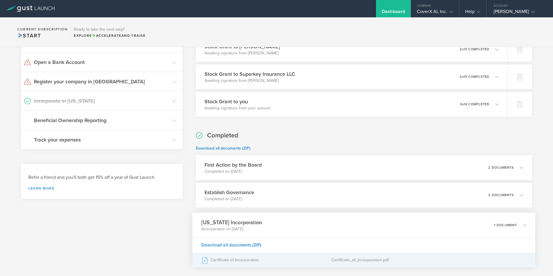
click at [249, 259] on div "Certificate of Incorporation" at bounding box center [266, 260] width 130 height 14
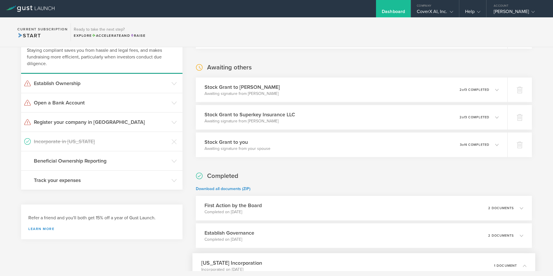
scroll to position [30, 0]
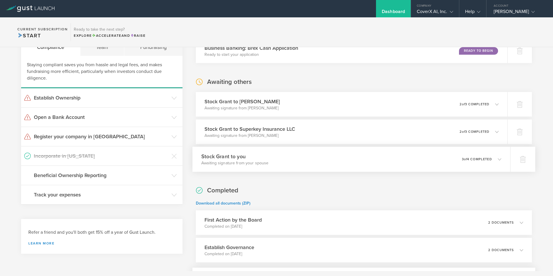
click at [498, 160] on icon at bounding box center [499, 158] width 3 height 3
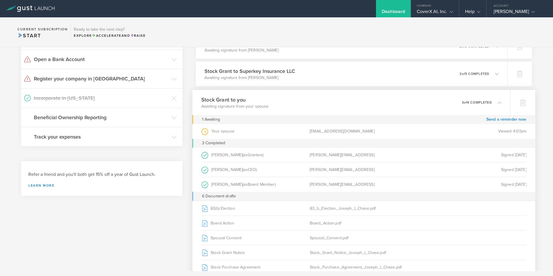
scroll to position [117, 0]
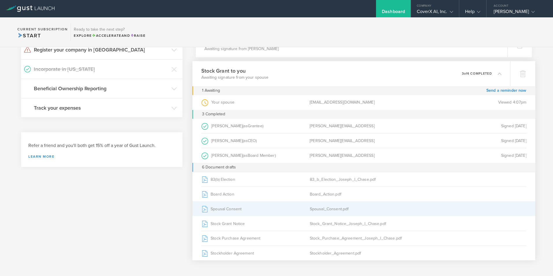
click at [230, 208] on div "Spousal Consent" at bounding box center [255, 209] width 108 height 14
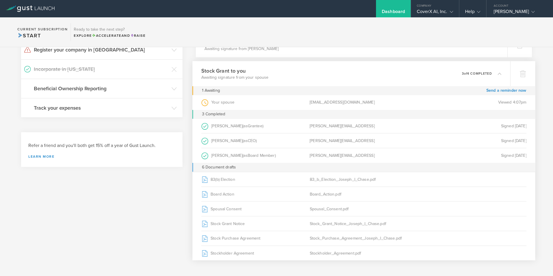
scroll to position [88, 0]
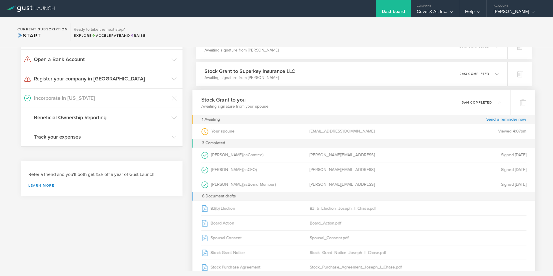
click at [498, 104] on icon at bounding box center [499, 102] width 3 height 3
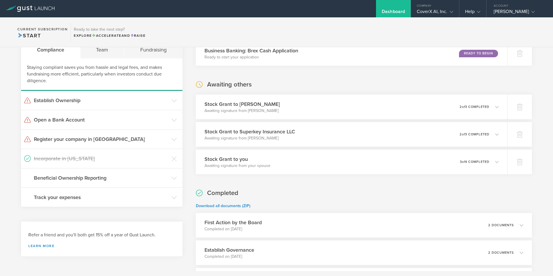
scroll to position [27, 0]
click at [498, 134] on div "Stock Grant to Superkey Insurance LLC Awaiting signature from Michael Turner 0 …" at bounding box center [351, 134] width 318 height 25
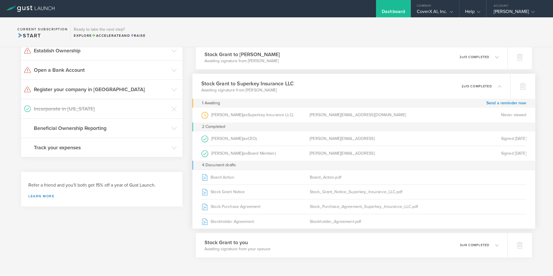
scroll to position [114, 0]
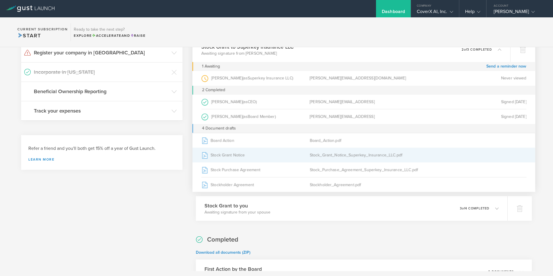
click at [236, 154] on div "Stock Grant Notice" at bounding box center [255, 155] width 108 height 14
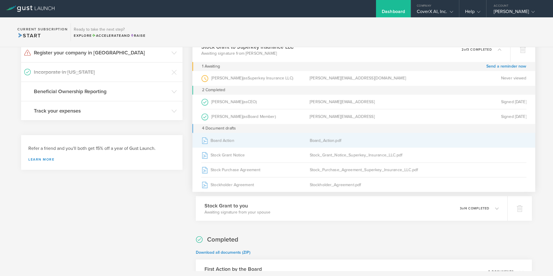
click at [227, 139] on div "Board Action" at bounding box center [255, 140] width 108 height 14
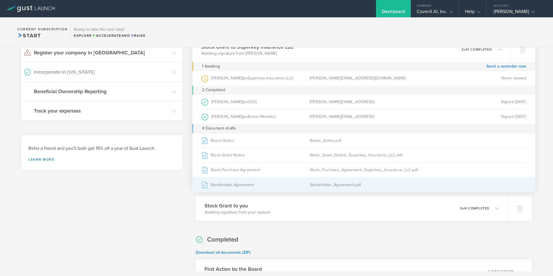
click at [238, 185] on div "Stockholder Agreement" at bounding box center [255, 184] width 108 height 14
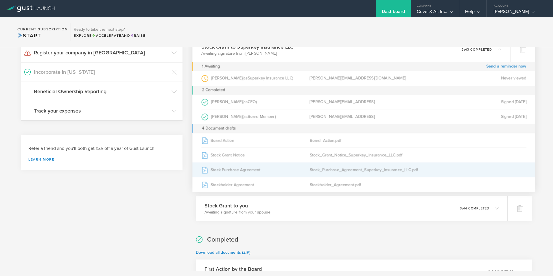
click at [227, 170] on div "Stock Purchase Agreement" at bounding box center [255, 170] width 108 height 14
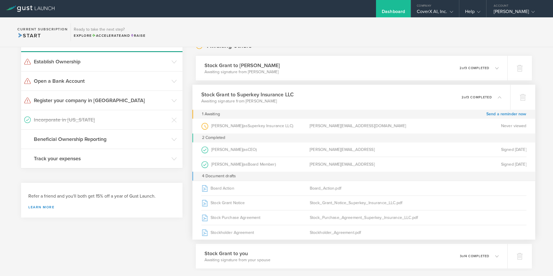
scroll to position [56, 0]
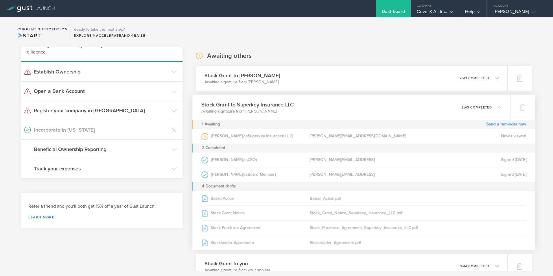
click at [498, 106] on icon at bounding box center [499, 107] width 3 height 3
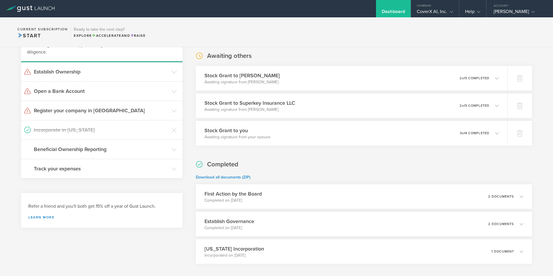
scroll to position [27, 0]
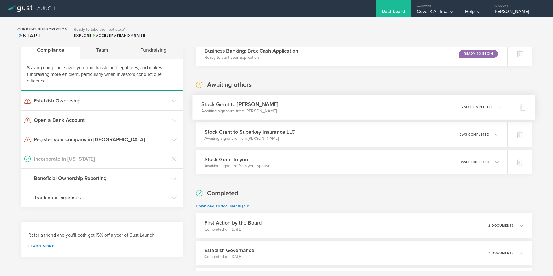
click at [498, 106] on icon at bounding box center [499, 106] width 3 height 3
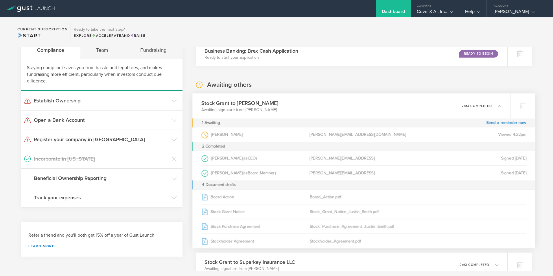
click at [498, 106] on icon at bounding box center [499, 105] width 3 height 3
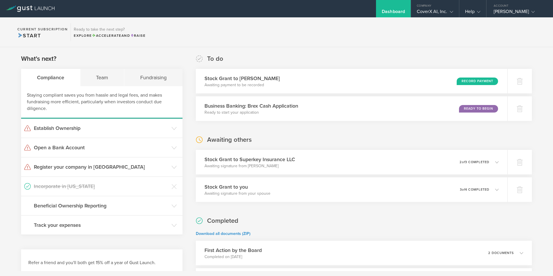
scroll to position [29, 0]
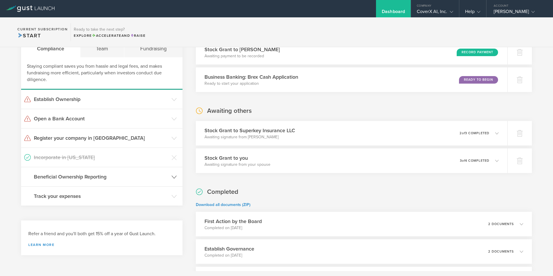
click at [172, 177] on icon at bounding box center [174, 176] width 5 height 5
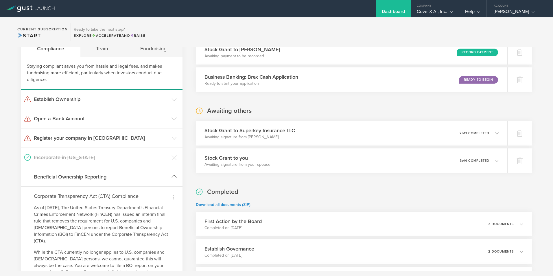
click at [172, 177] on icon at bounding box center [174, 176] width 5 height 5
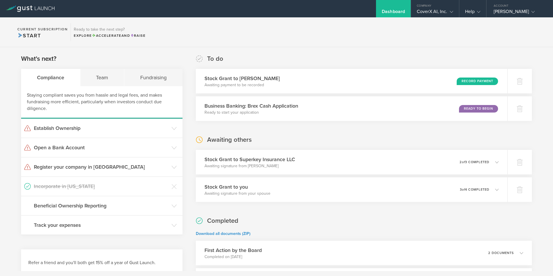
scroll to position [85, 0]
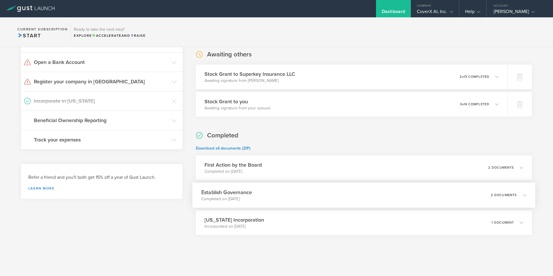
click at [514, 198] on div "2 documents" at bounding box center [509, 195] width 36 height 10
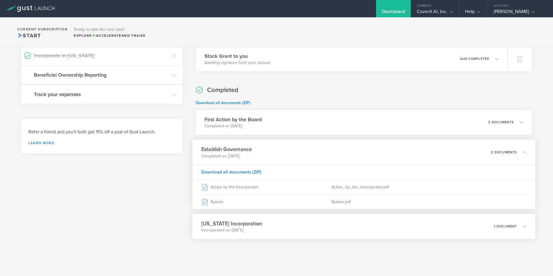
scroll to position [135, 0]
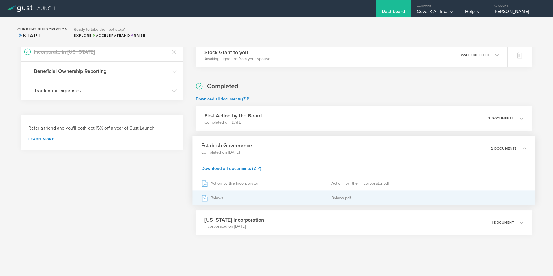
click at [219, 198] on div "Bylaws" at bounding box center [266, 198] width 130 height 14
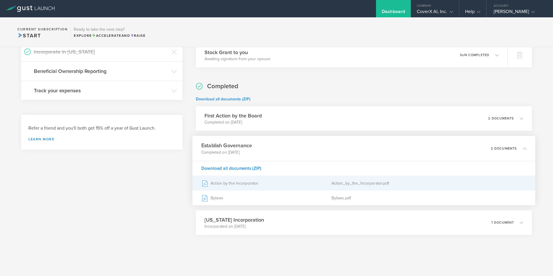
click at [243, 184] on div "Action by the Incorporator" at bounding box center [266, 183] width 130 height 14
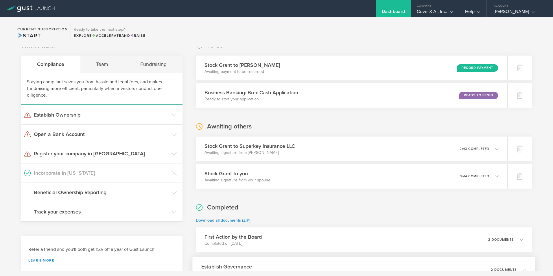
scroll to position [0, 0]
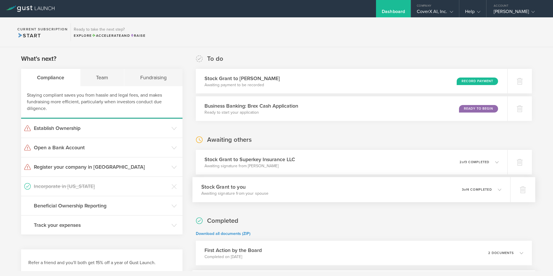
click at [498, 189] on icon at bounding box center [499, 189] width 3 height 3
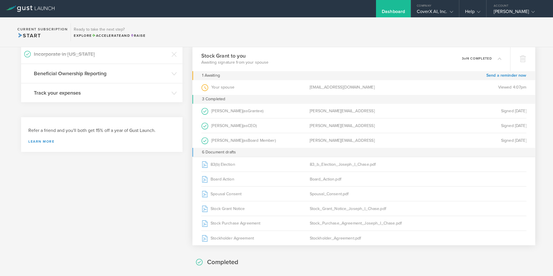
scroll to position [145, 0]
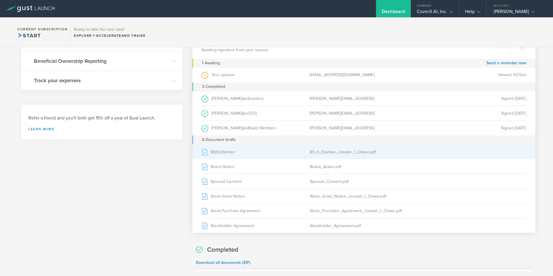
click at [222, 152] on div "83(b) Election" at bounding box center [255, 152] width 108 height 14
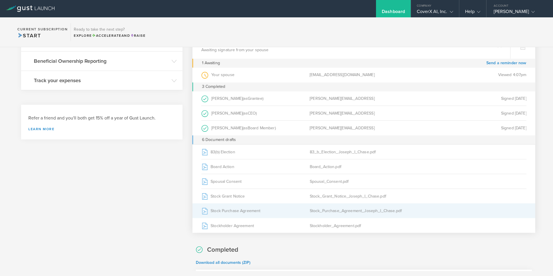
click at [237, 210] on div "Stock Purchase Agreement" at bounding box center [255, 211] width 108 height 14
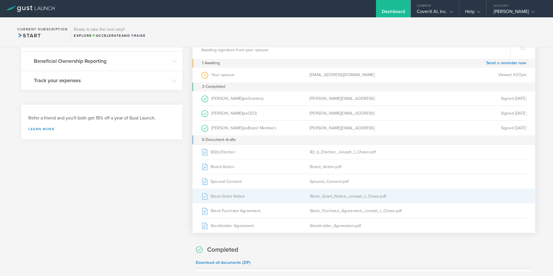
click at [233, 195] on div "Stock Grant Notice" at bounding box center [255, 196] width 108 height 14
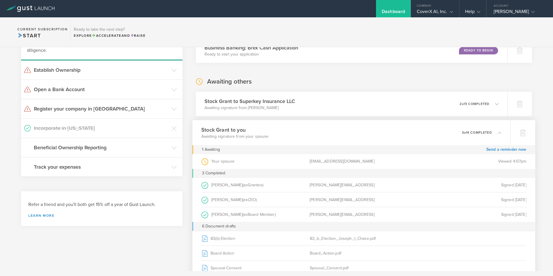
scroll to position [58, 0]
click at [498, 135] on icon at bounding box center [499, 132] width 3 height 3
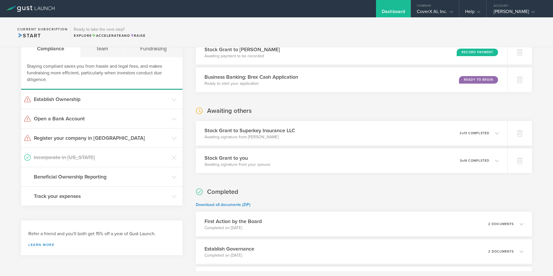
scroll to position [0, 0]
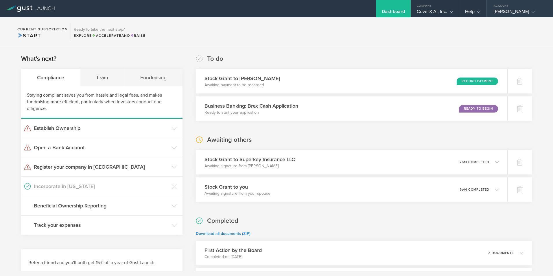
click at [531, 12] on icon at bounding box center [532, 11] width 3 height 3
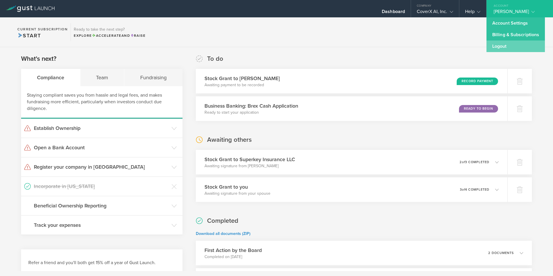
click at [501, 48] on link "Logout" at bounding box center [516, 47] width 58 height 12
